Goal: Information Seeking & Learning: Learn about a topic

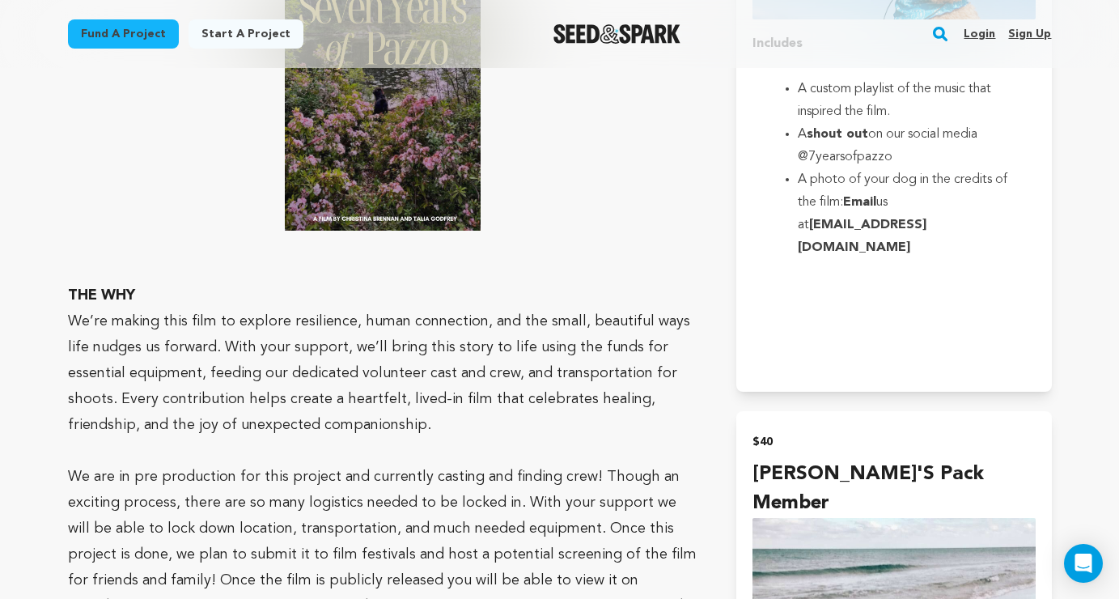
scroll to position [2181, 0]
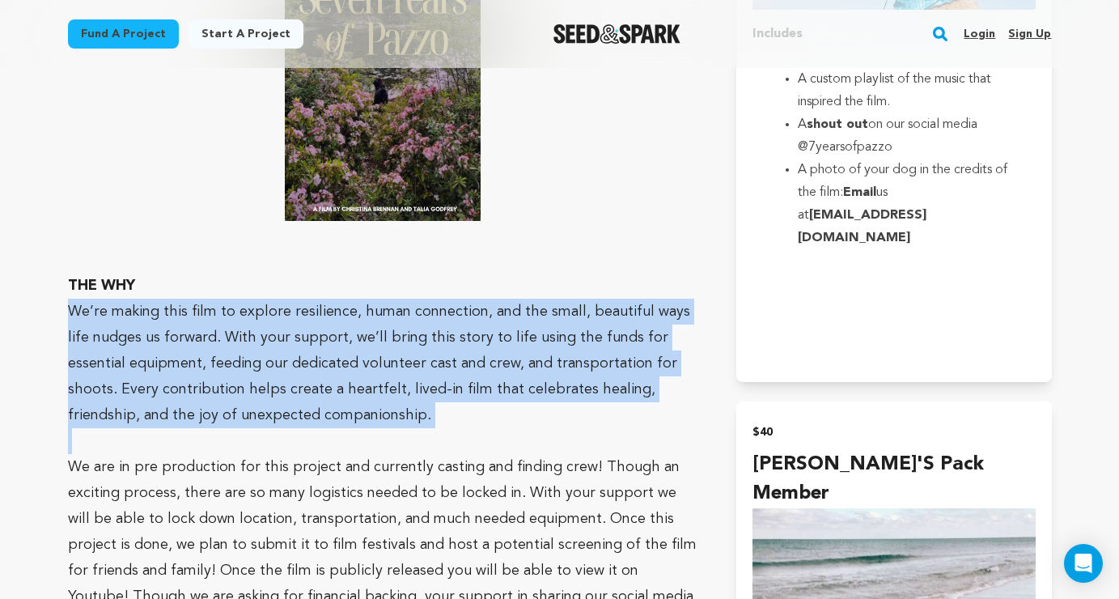
drag, startPoint x: 342, startPoint y: 237, endPoint x: 384, endPoint y: 375, distance: 144.6
click at [384, 375] on div "THE STORY After losing her father, [PERSON_NAME] goes through the motions. But …" at bounding box center [383, 26] width 630 height 1944
click at [384, 428] on p at bounding box center [383, 441] width 630 height 26
drag, startPoint x: 383, startPoint y: 379, endPoint x: 386, endPoint y: 229, distance: 149.7
click at [386, 229] on div "THE STORY After losing her father, [PERSON_NAME] goes through the motions. But …" at bounding box center [383, 26] width 630 height 1944
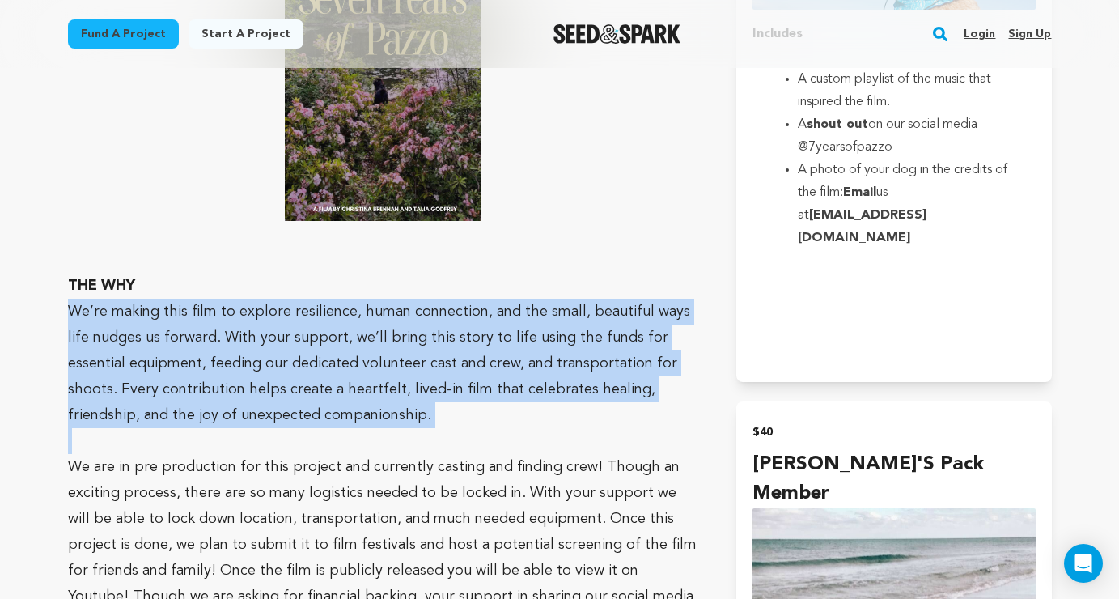
click at [386, 273] on p "THE WHY" at bounding box center [383, 286] width 630 height 26
drag, startPoint x: 386, startPoint y: 226, endPoint x: 393, endPoint y: 370, distance: 143.3
click at [387, 369] on div "THE STORY After losing her father, [PERSON_NAME] goes through the motions. But …" at bounding box center [383, 26] width 630 height 1944
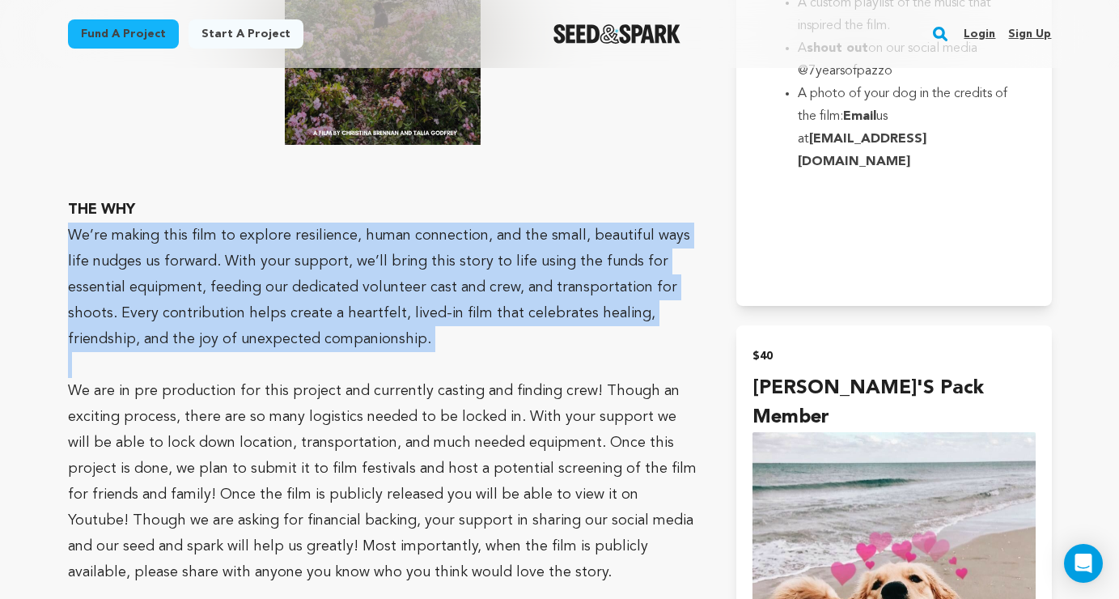
scroll to position [2258, 0]
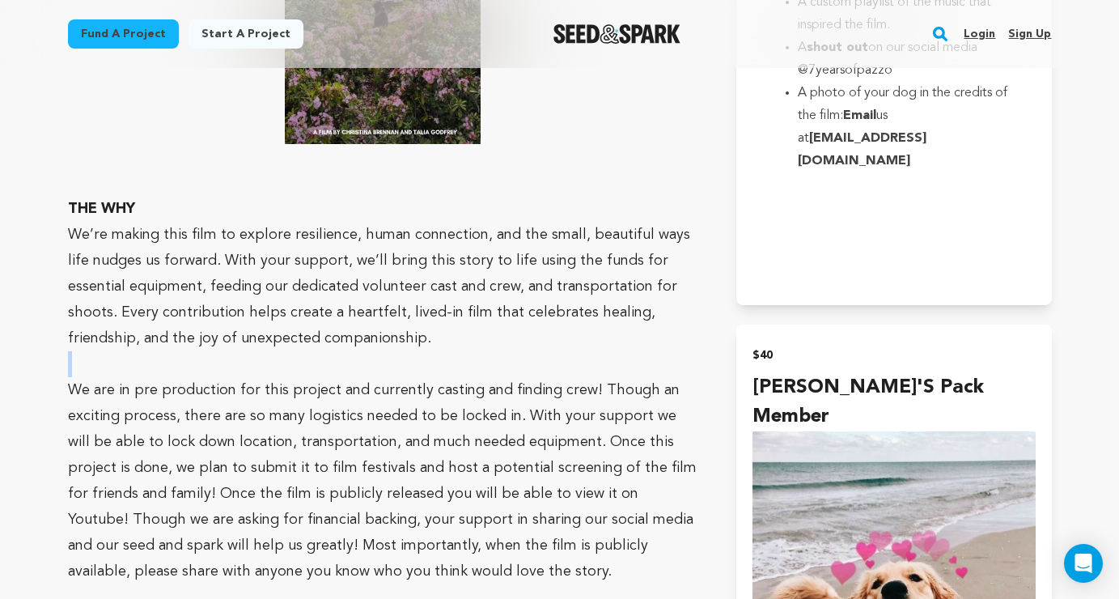
click at [267, 351] on p at bounding box center [383, 364] width 630 height 26
click at [263, 351] on p at bounding box center [383, 364] width 630 height 26
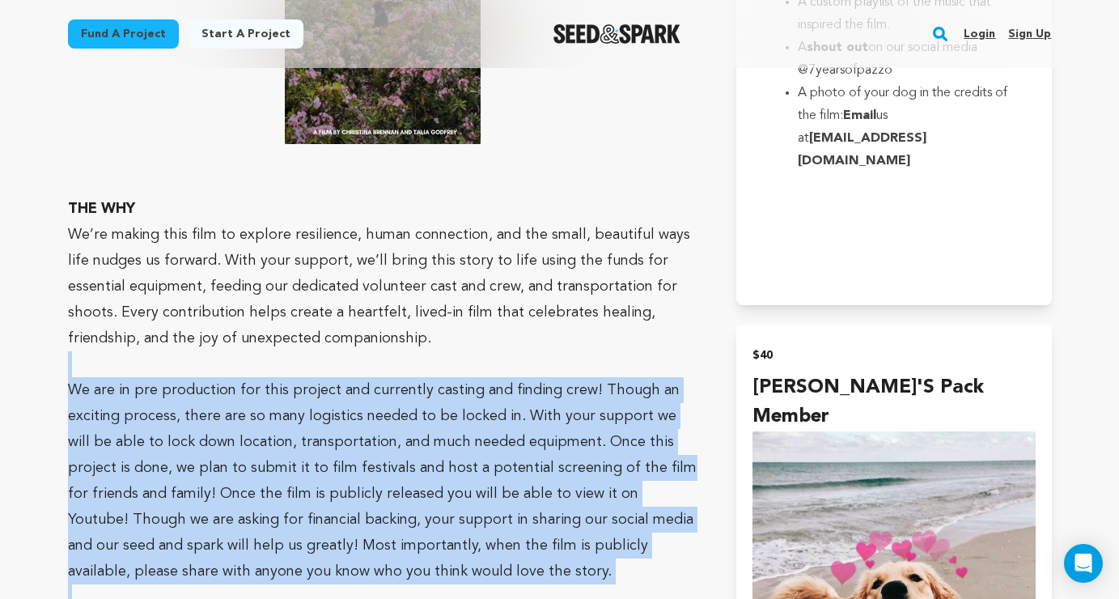
drag, startPoint x: 248, startPoint y: 316, endPoint x: 291, endPoint y: 544, distance: 231.3
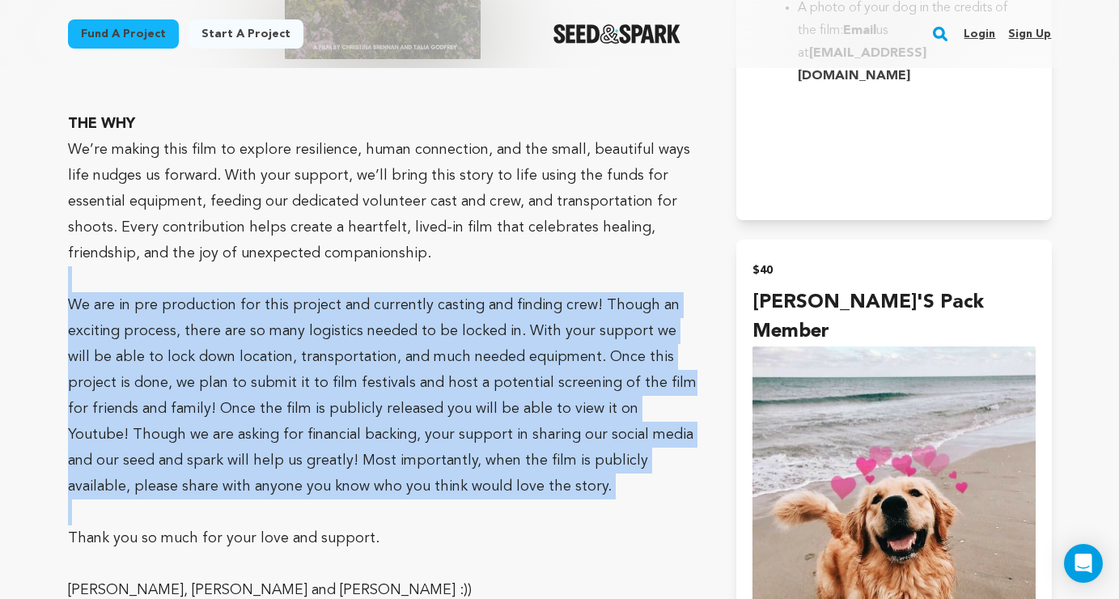
scroll to position [2348, 0]
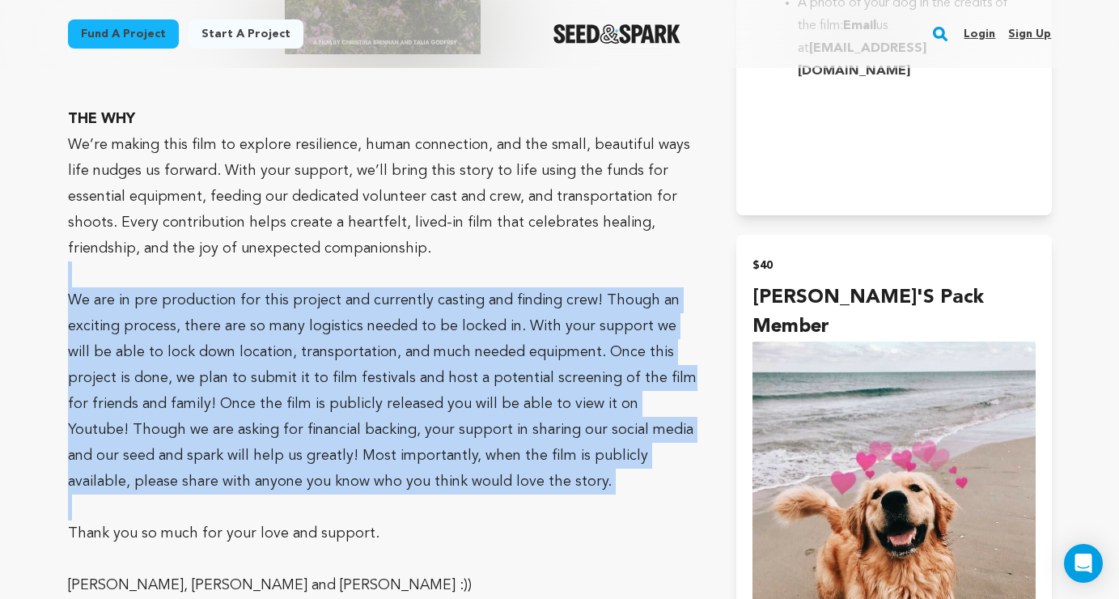
click at [278, 494] on p at bounding box center [383, 507] width 630 height 26
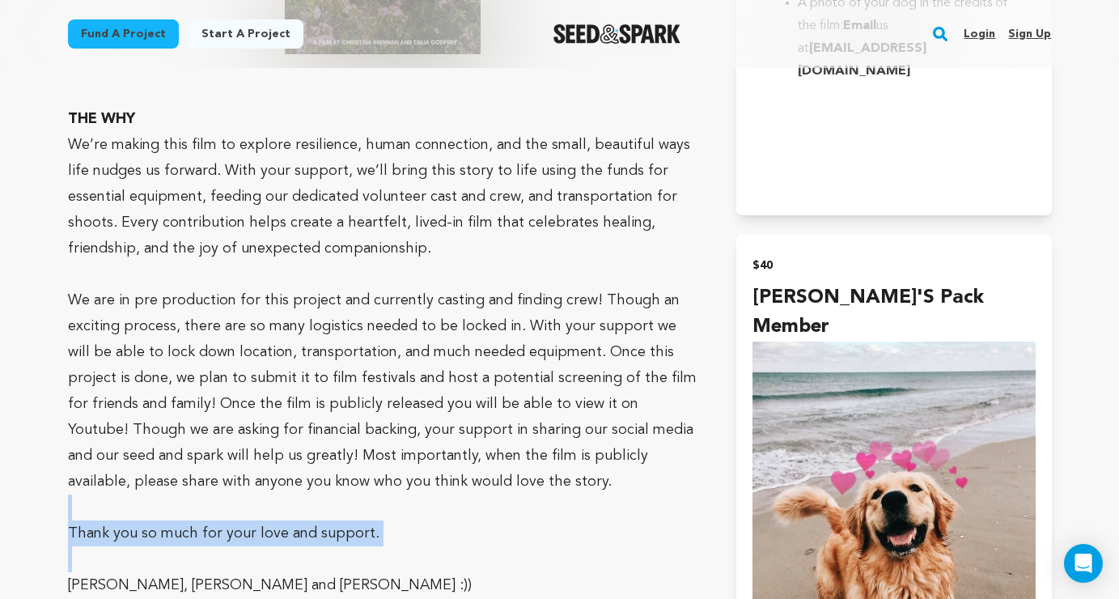
drag, startPoint x: 278, startPoint y: 459, endPoint x: 283, endPoint y: 512, distance: 53.6
click at [283, 546] on p at bounding box center [383, 559] width 630 height 26
